Goal: Transaction & Acquisition: Register for event/course

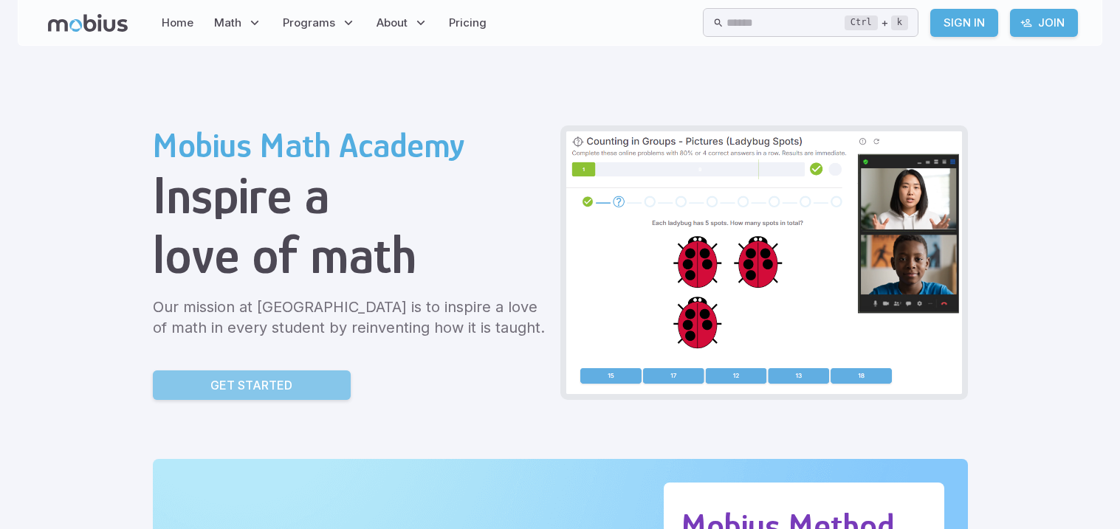
click at [265, 382] on p "Get Started" at bounding box center [251, 386] width 82 height 18
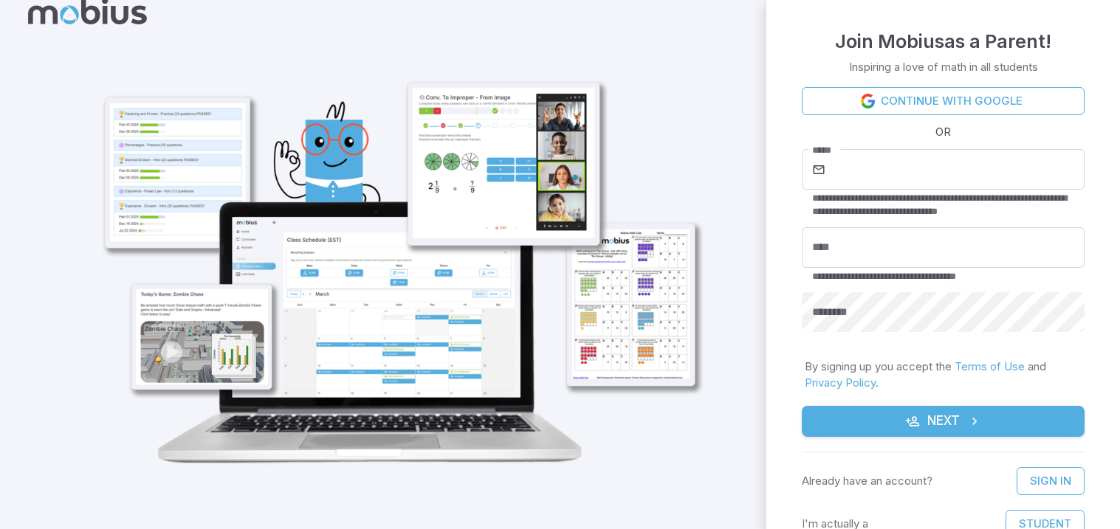
scroll to position [18, 0]
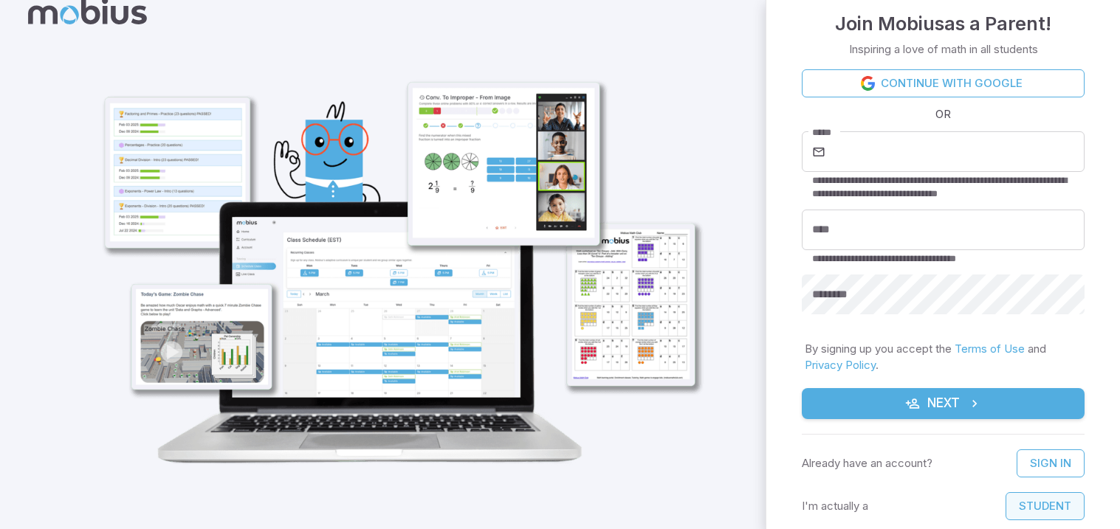
click at [1057, 506] on button "Student" at bounding box center [1045, 506] width 79 height 28
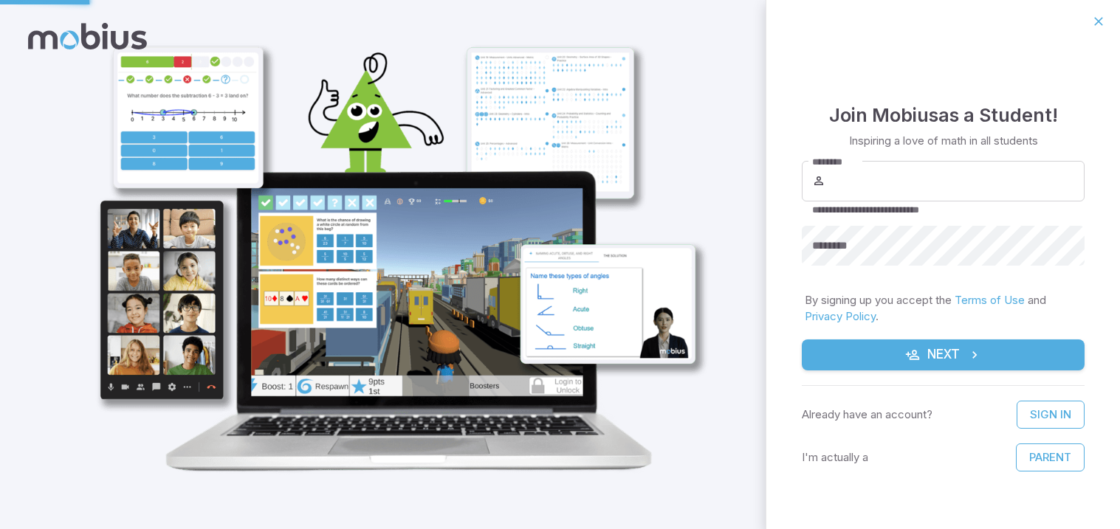
scroll to position [0, 0]
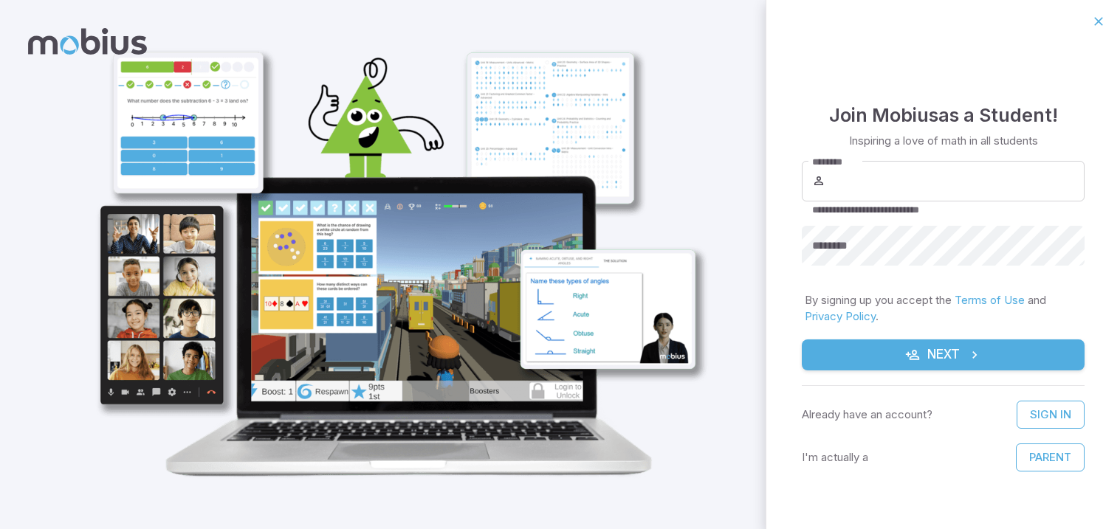
click at [916, 363] on button "Next" at bounding box center [943, 355] width 283 height 31
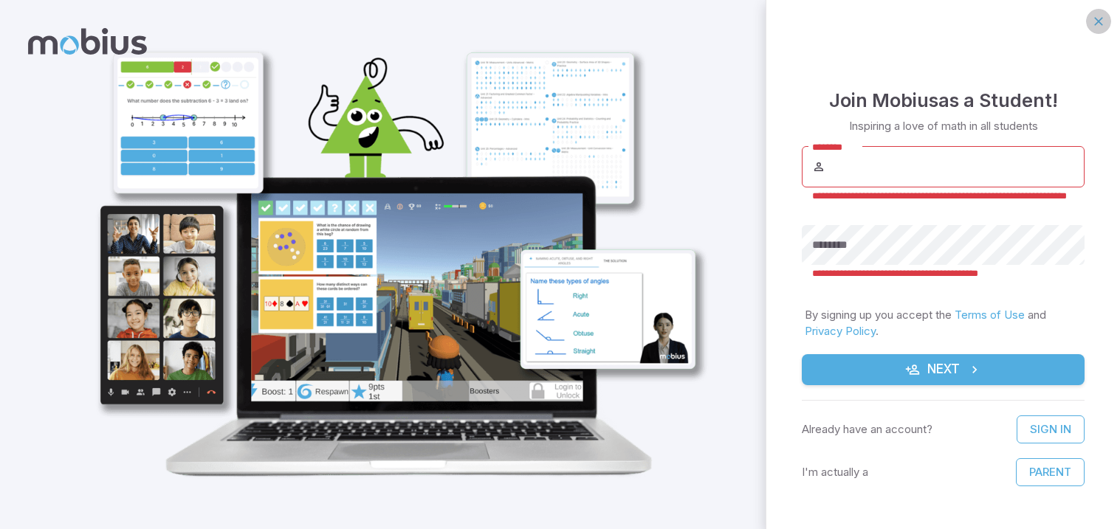
click at [1098, 18] on icon "button" at bounding box center [1098, 21] width 15 height 15
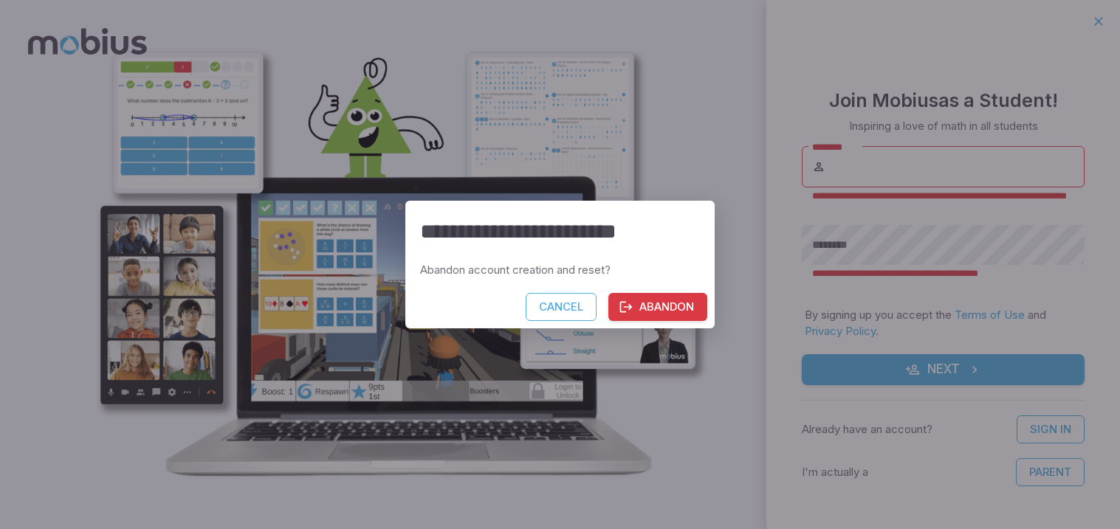
click at [644, 309] on button "Abandon" at bounding box center [657, 307] width 99 height 28
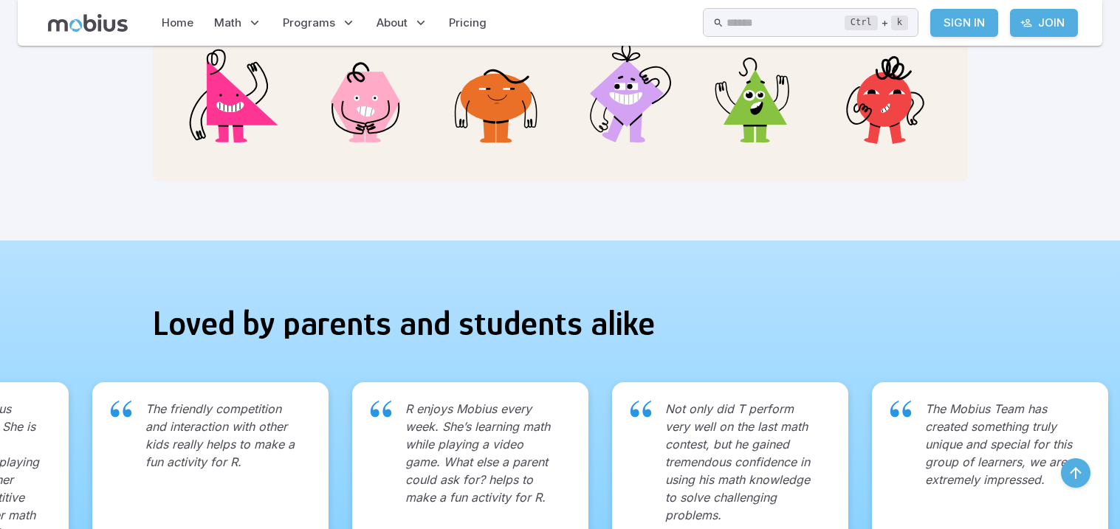
scroll to position [1666, 0]
